Goal: Information Seeking & Learning: Understand process/instructions

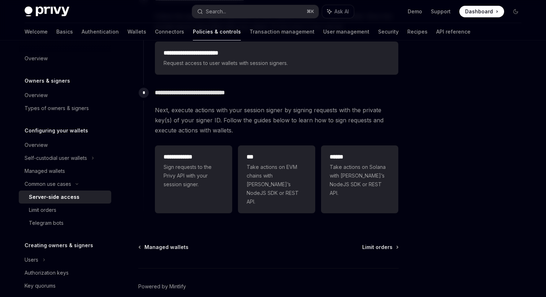
scroll to position [213, 0]
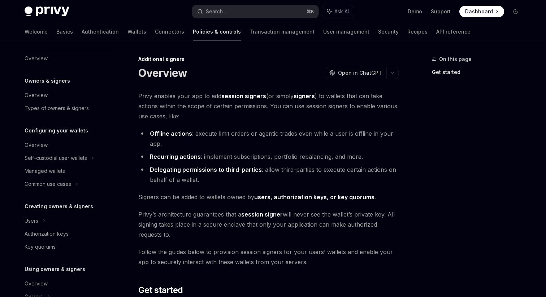
scroll to position [154, 0]
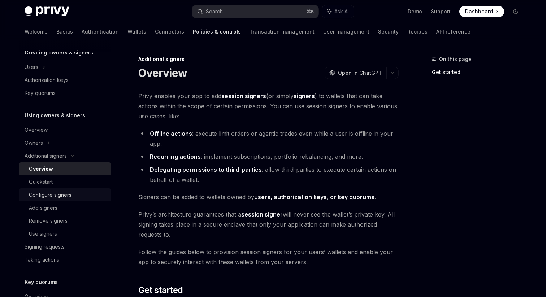
click at [73, 193] on div "Configure signers" at bounding box center [68, 195] width 78 height 9
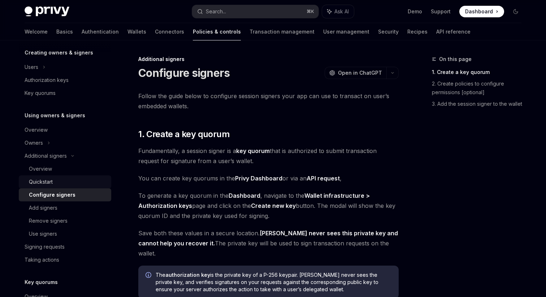
click at [75, 182] on div "Quickstart" at bounding box center [68, 182] width 78 height 9
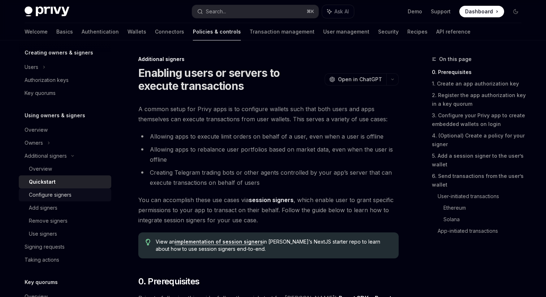
click at [73, 197] on div "Configure signers" at bounding box center [68, 195] width 78 height 9
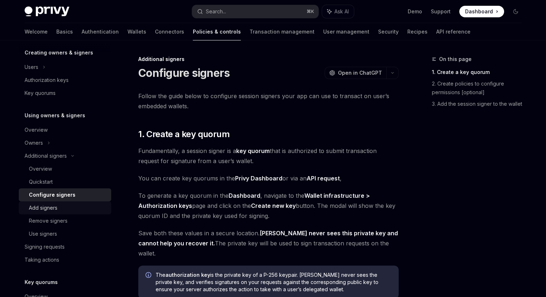
click at [69, 209] on div "Add signers" at bounding box center [68, 208] width 78 height 9
type textarea "*"
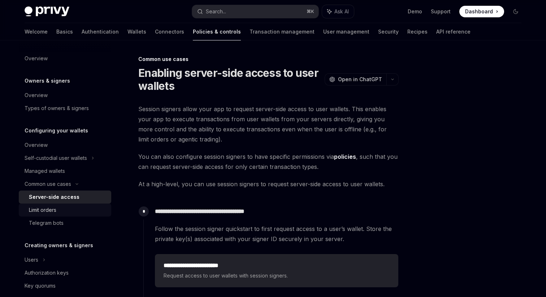
click at [54, 214] on div "Limit orders" at bounding box center [42, 210] width 27 height 9
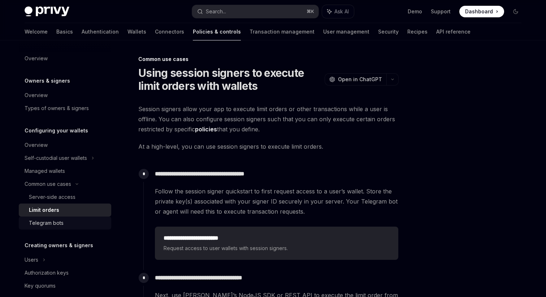
click at [53, 224] on div "Telegram bots" at bounding box center [46, 223] width 35 height 9
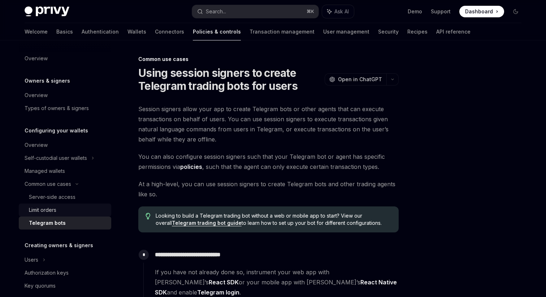
click at [54, 213] on div "Limit orders" at bounding box center [42, 210] width 27 height 9
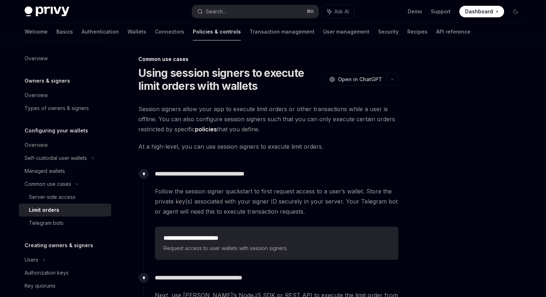
click at [56, 204] on link "Limit orders" at bounding box center [65, 210] width 92 height 13
click at [60, 197] on div "Server-side access" at bounding box center [52, 197] width 47 height 9
type textarea "*"
